Goal: Obtain resource: Obtain resource

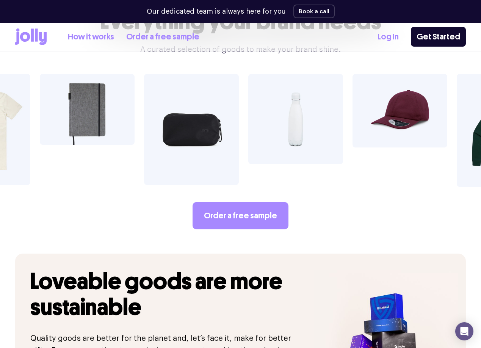
scroll to position [1164, 0]
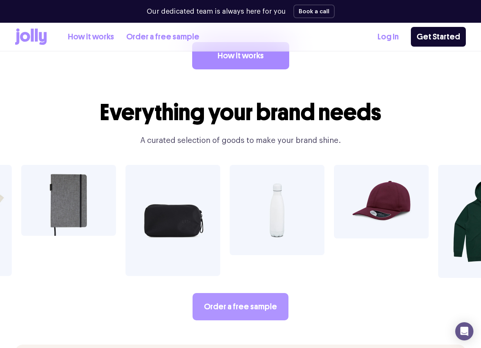
click at [253, 293] on link "Order a free sample" at bounding box center [240, 306] width 96 height 27
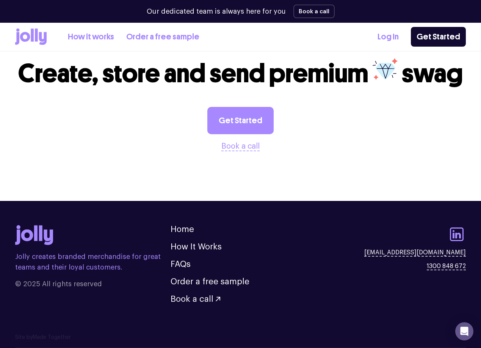
scroll to position [779, 0]
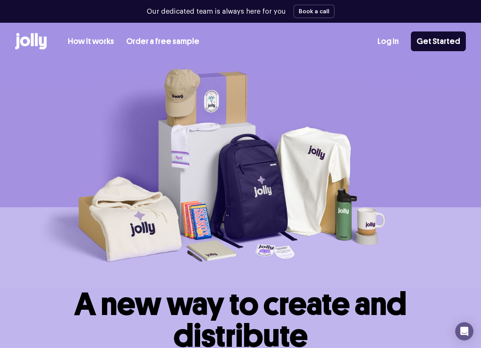
click at [93, 40] on link "How it works" at bounding box center [91, 41] width 46 height 12
